Goal: Task Accomplishment & Management: Complete application form

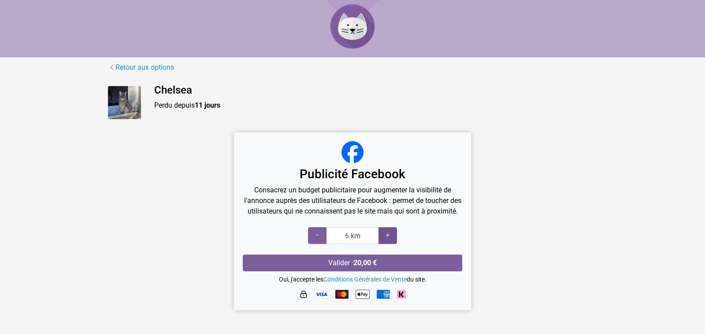
click at [387, 237] on icon at bounding box center [387, 235] width 7 height 8
click at [314, 233] on icon at bounding box center [317, 235] width 7 height 8
click at [319, 237] on icon at bounding box center [317, 235] width 7 height 8
click at [388, 237] on icon at bounding box center [387, 235] width 7 height 8
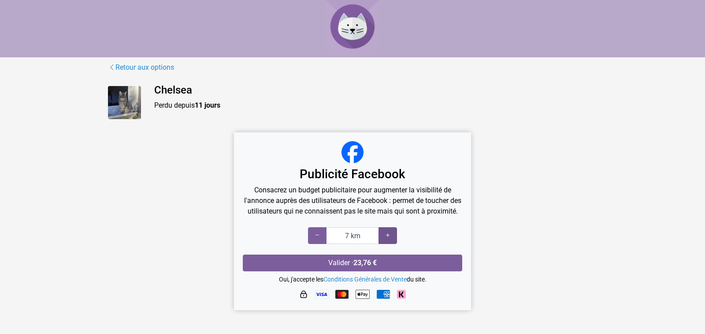
click at [388, 236] on icon at bounding box center [387, 235] width 7 height 8
click at [388, 235] on icon at bounding box center [387, 235] width 7 height 8
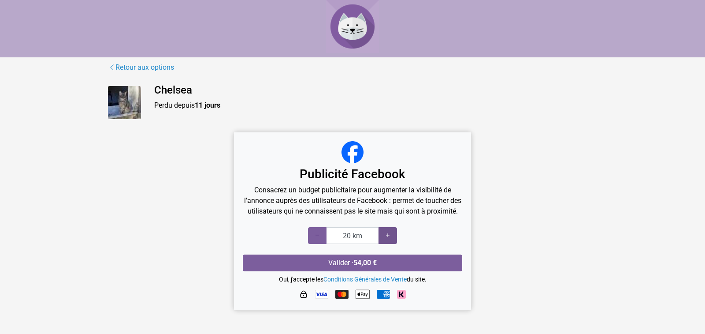
click at [388, 235] on icon at bounding box center [387, 235] width 7 height 8
type input "15 km"
click at [315, 234] on icon at bounding box center [317, 235] width 7 height 8
